Goal: Share content

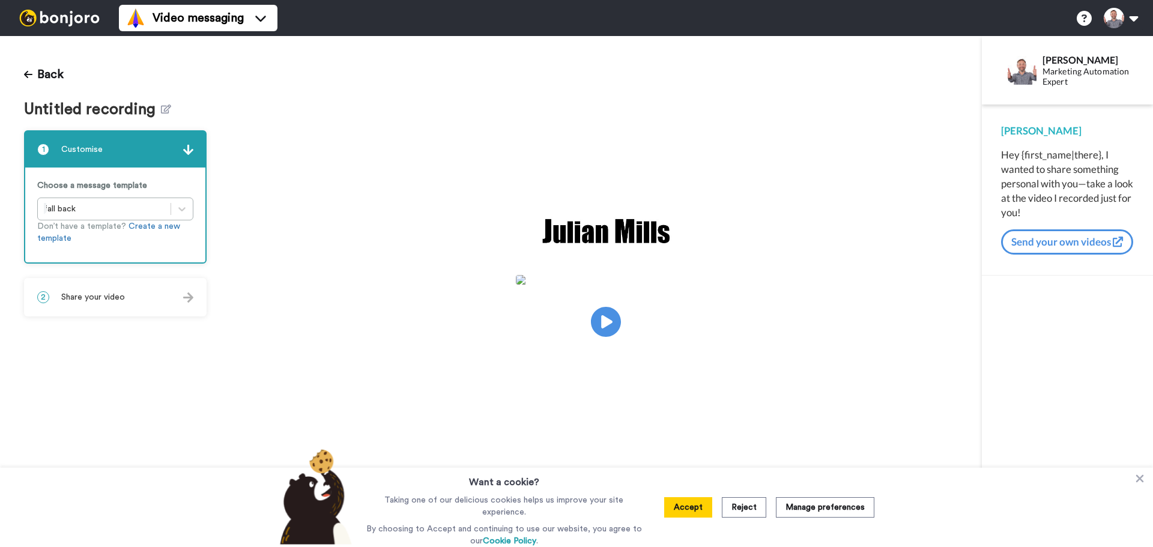
click at [742, 505] on button "Reject" at bounding box center [744, 507] width 44 height 20
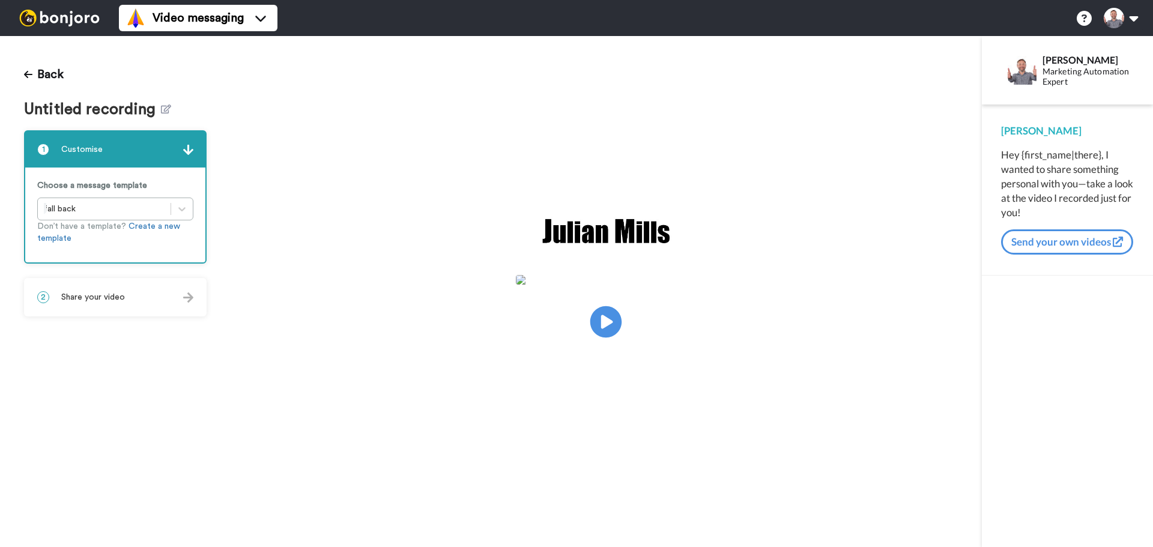
click at [610, 330] on icon at bounding box center [606, 322] width 32 height 32
click at [613, 347] on icon "Play/Pause" at bounding box center [606, 322] width 32 height 57
click at [140, 313] on div "2 Share your video" at bounding box center [115, 297] width 180 height 36
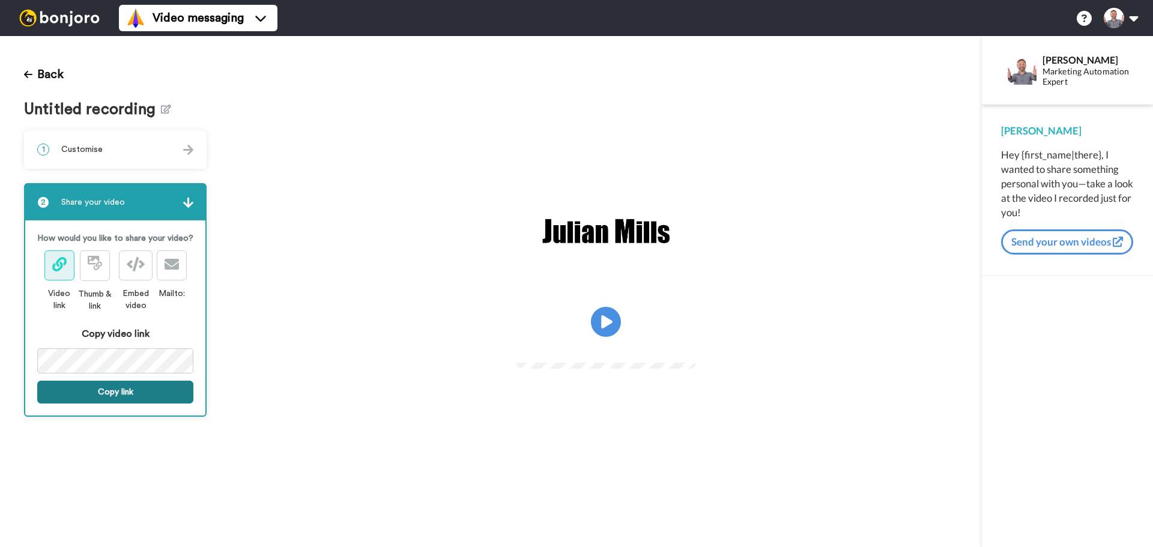
click at [141, 389] on button "Copy link" at bounding box center [115, 392] width 156 height 23
